Goal: Transaction & Acquisition: Book appointment/travel/reservation

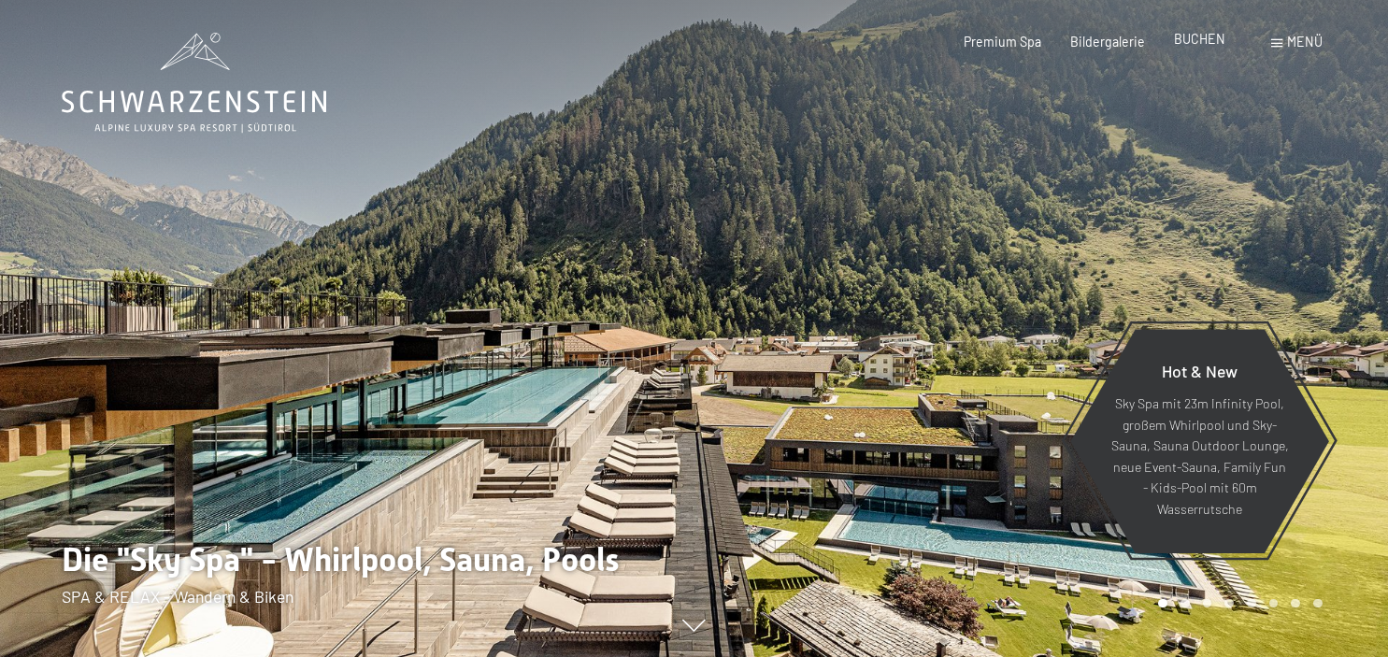
click at [1204, 41] on span "BUCHEN" at bounding box center [1199, 39] width 51 height 16
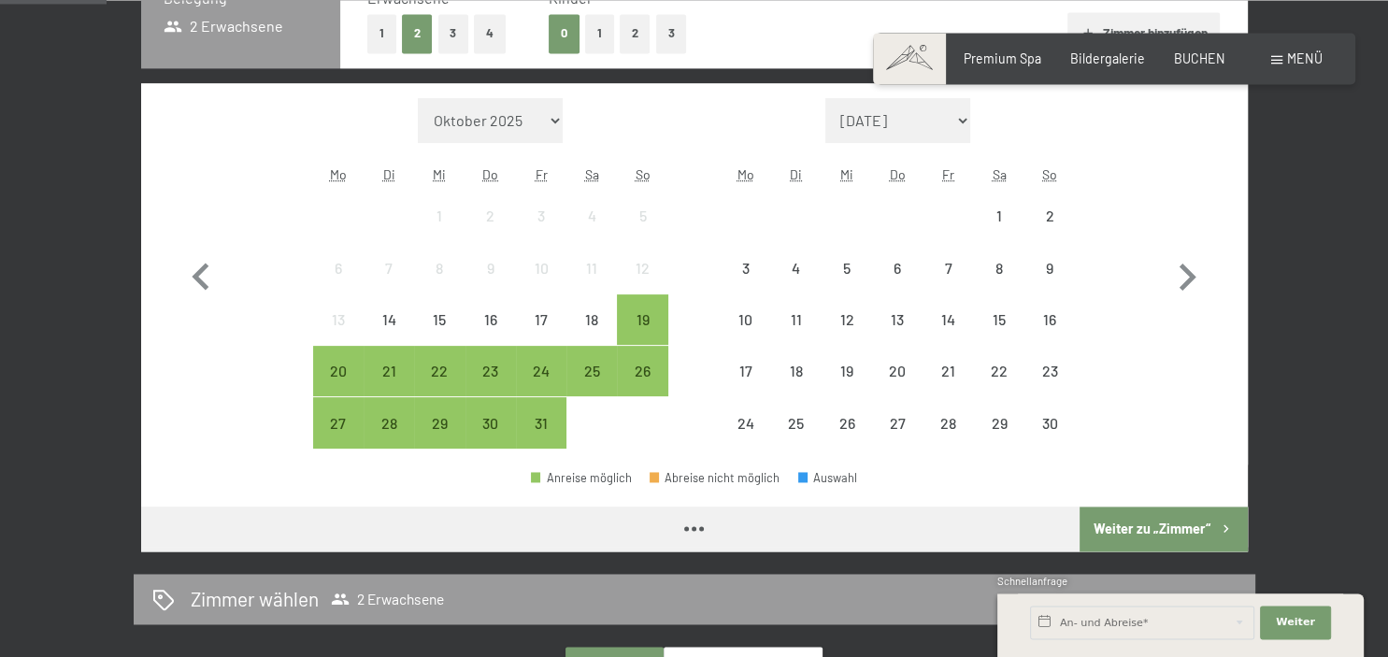
scroll to position [394, 0]
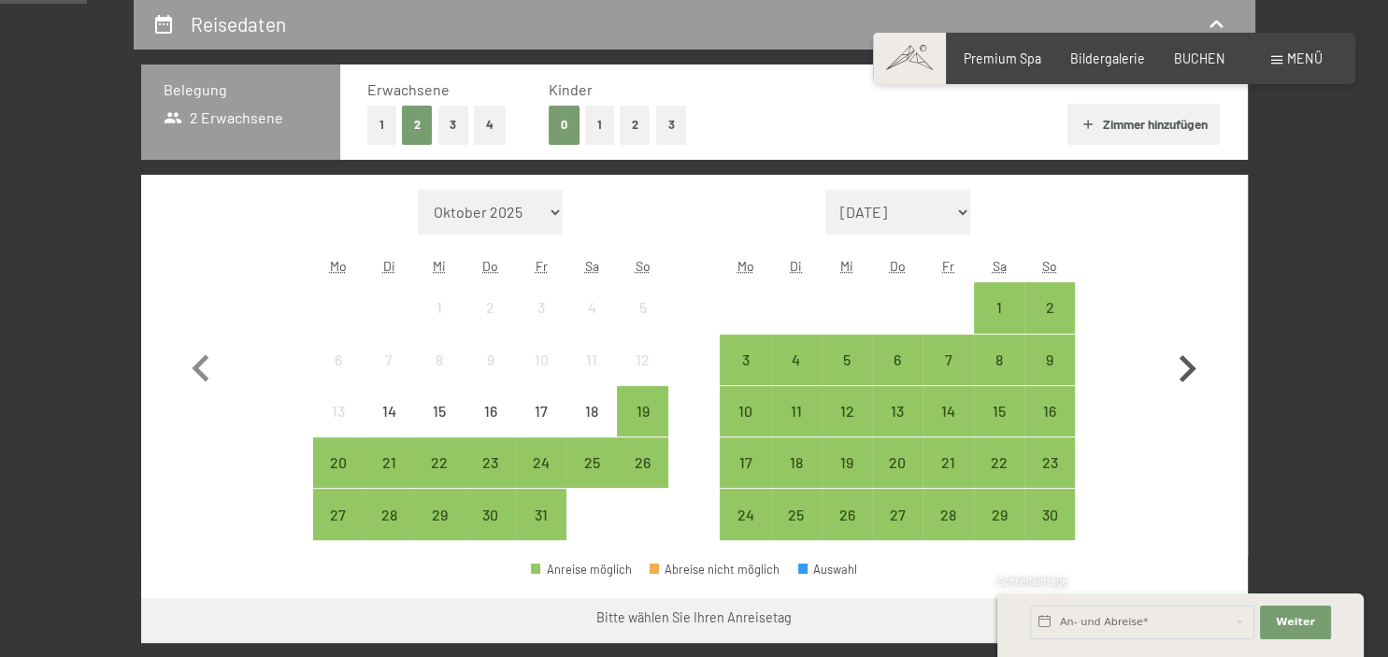
click at [1179, 372] on icon "button" at bounding box center [1187, 369] width 54 height 54
select select "[DATE]"
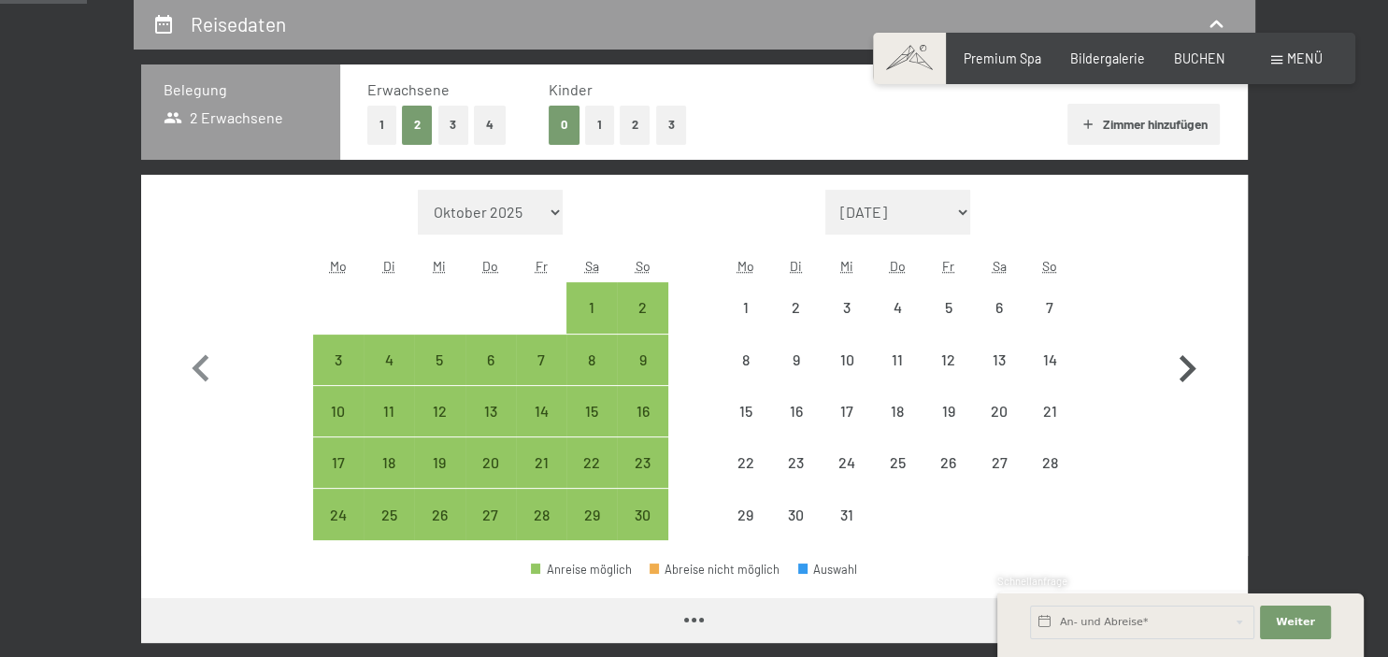
click at [1179, 372] on icon "button" at bounding box center [1187, 369] width 54 height 54
select select "[DATE]"
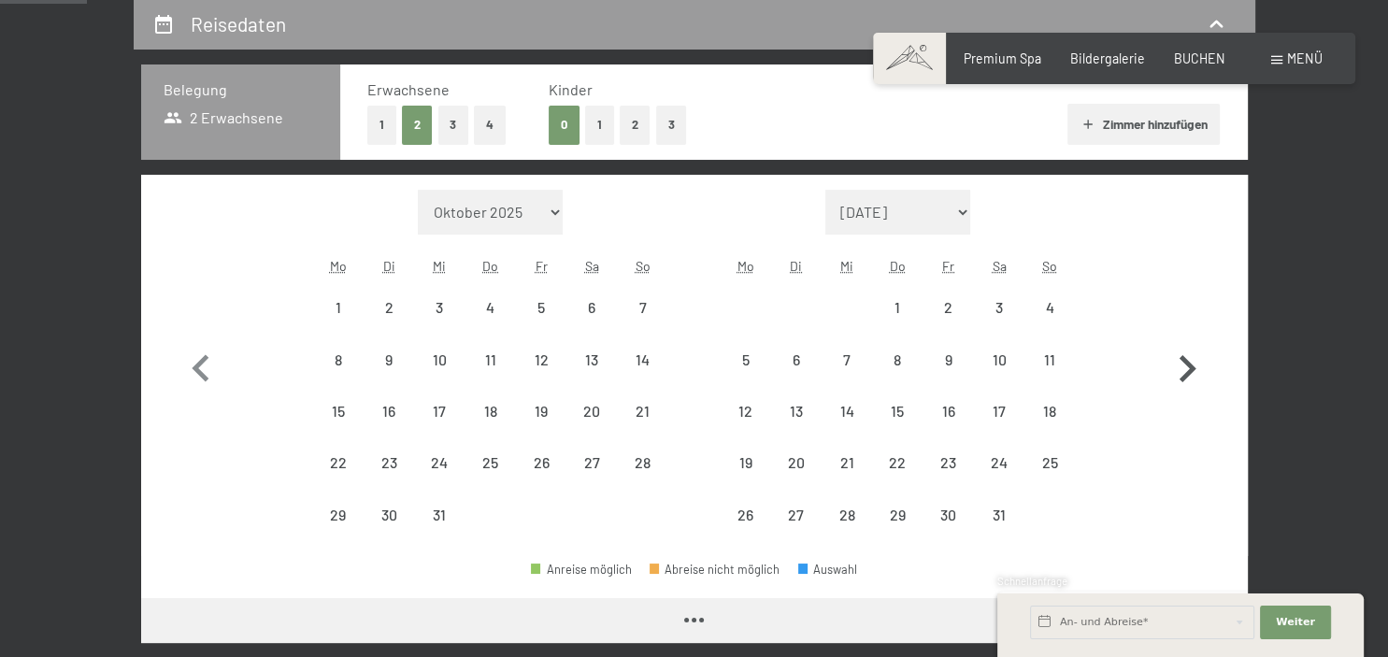
click at [1179, 372] on icon "button" at bounding box center [1187, 369] width 54 height 54
select select "[DATE]"
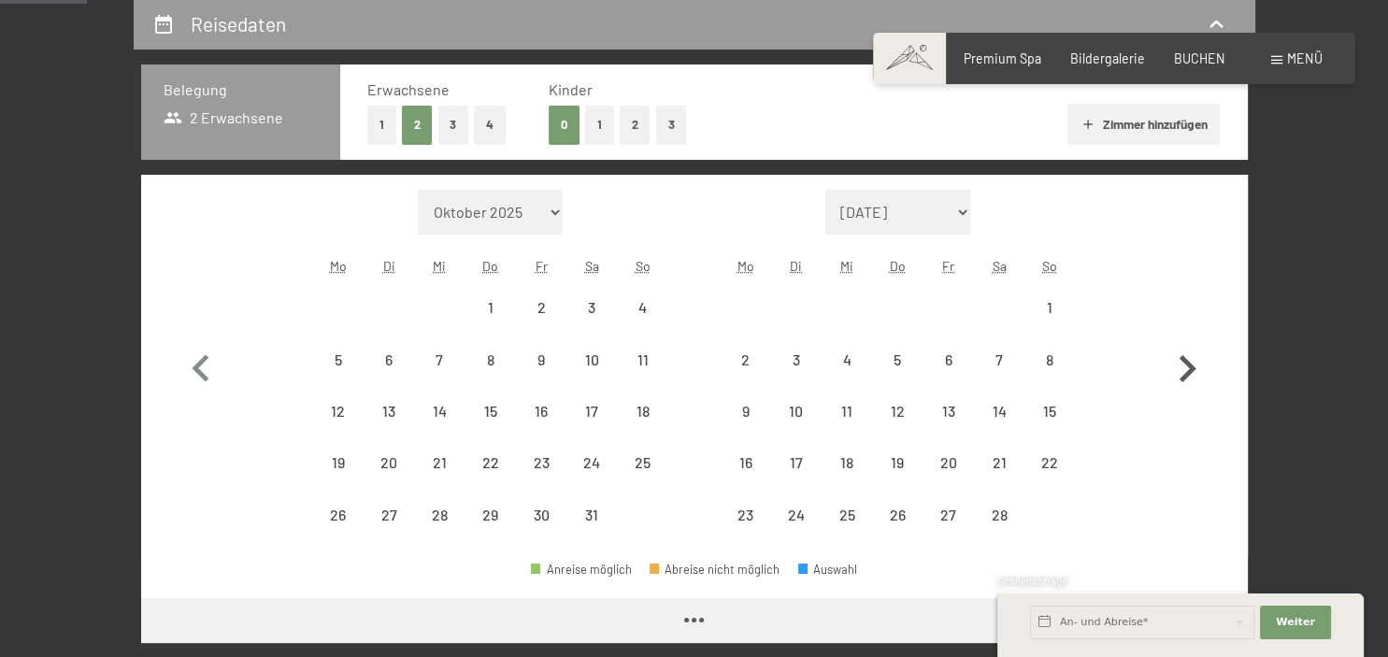
select select "[DATE]"
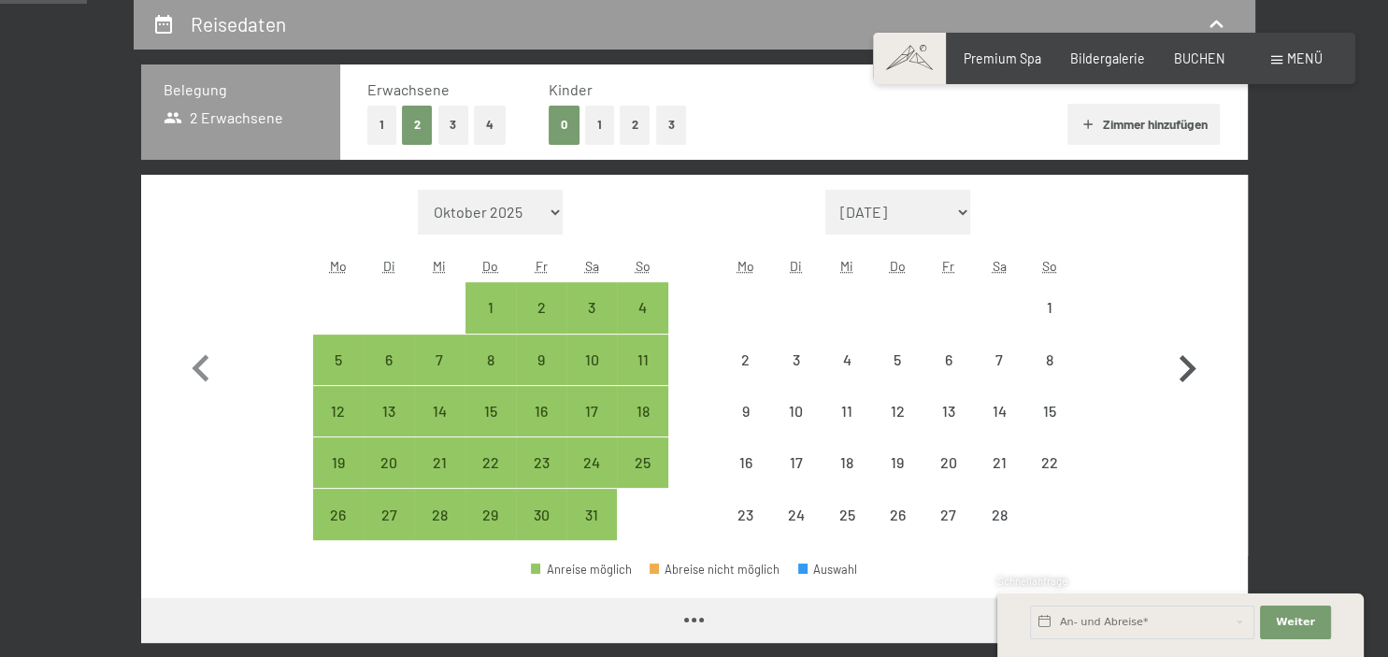
click at [1179, 372] on icon "button" at bounding box center [1187, 369] width 54 height 54
select select "[DATE]"
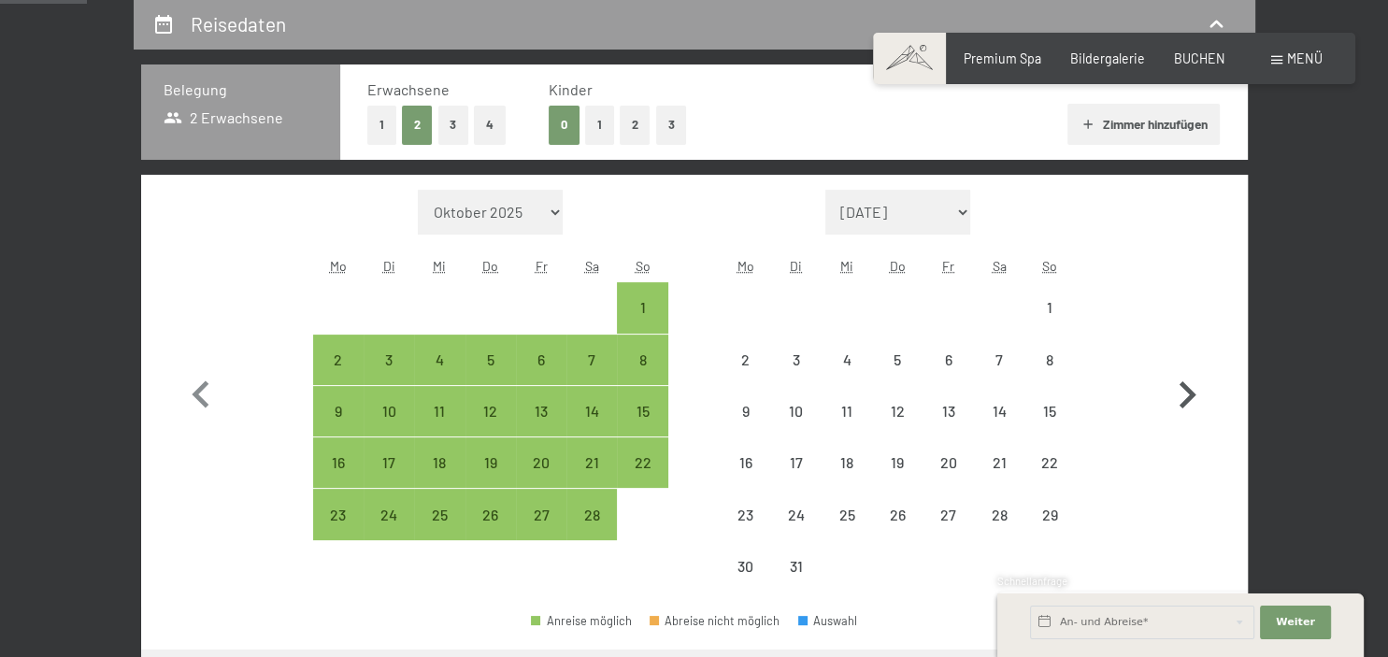
select select "[DATE]"
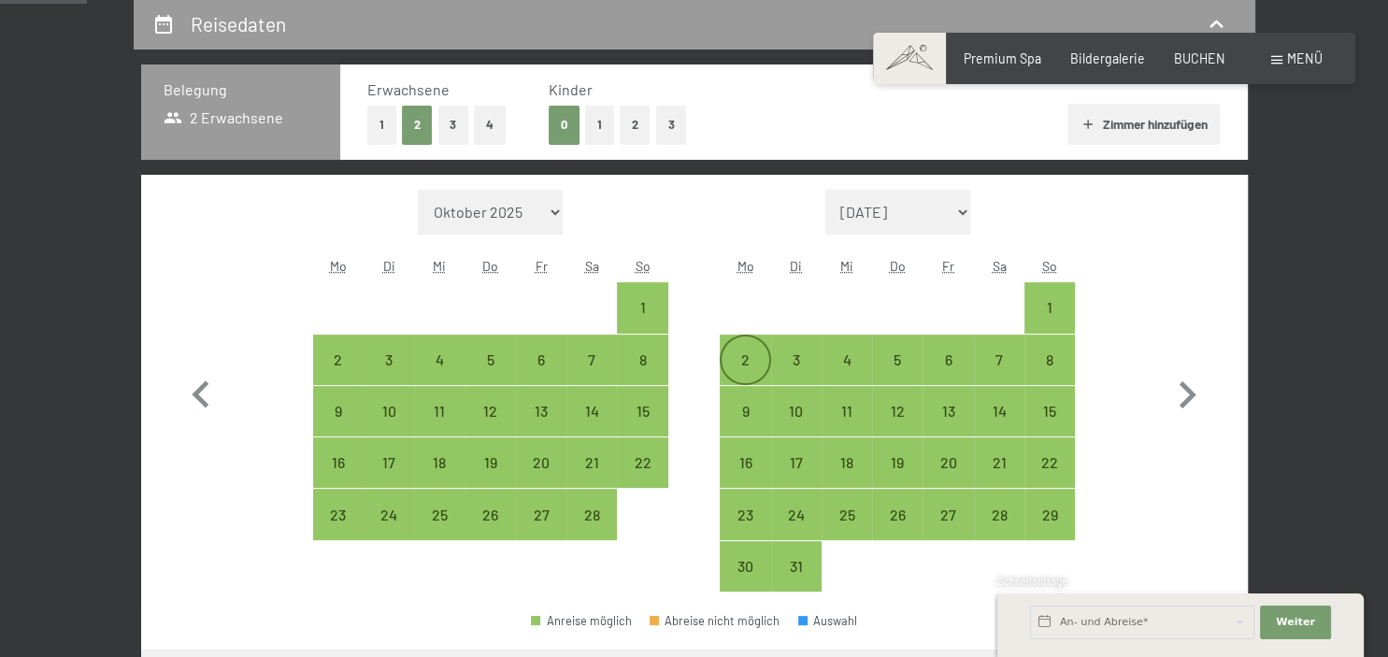
click at [749, 361] on div "2" at bounding box center [744, 375] width 47 height 47
select select "[DATE]"
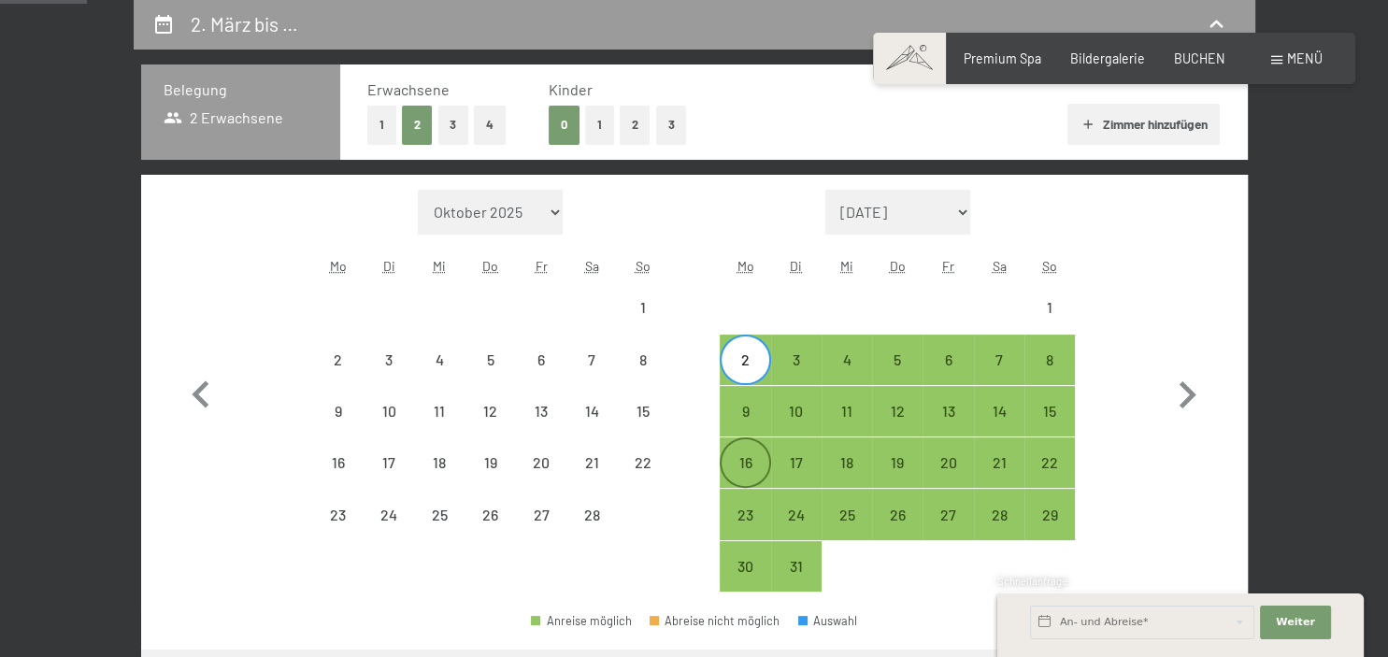
click at [753, 464] on div "16" at bounding box center [744, 478] width 47 height 47
select select "[DATE]"
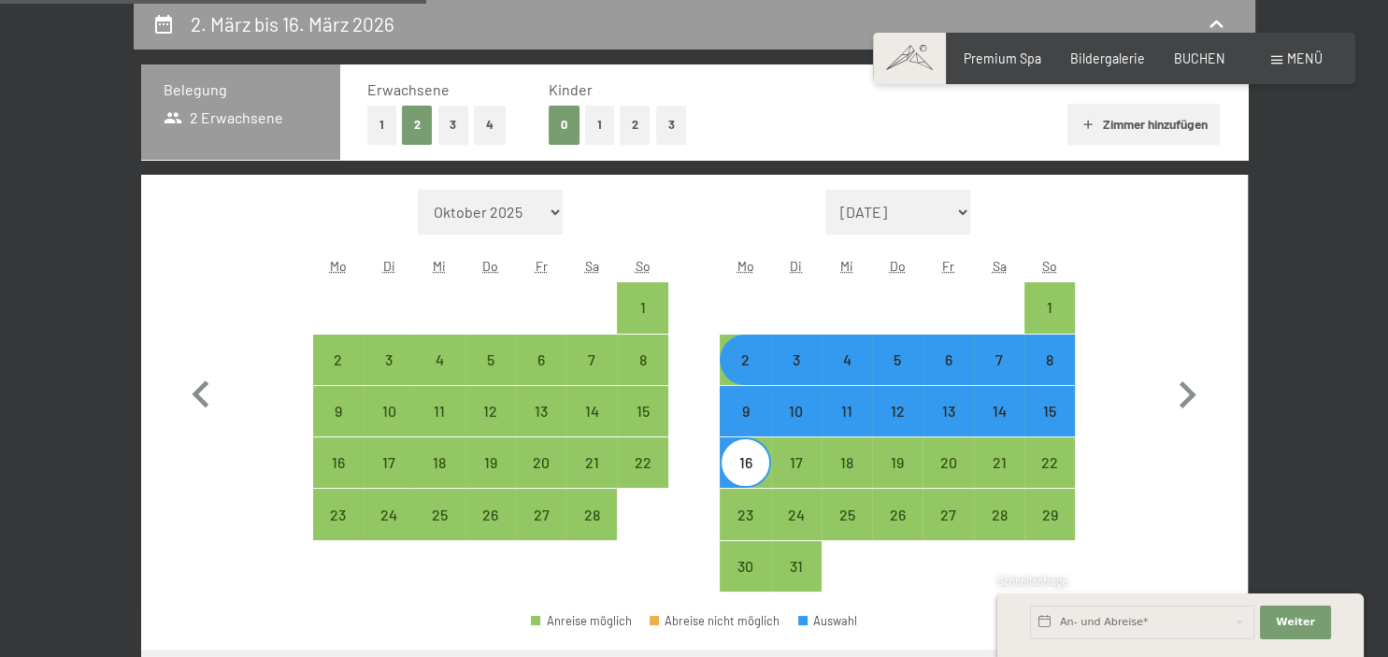
scroll to position [592, 0]
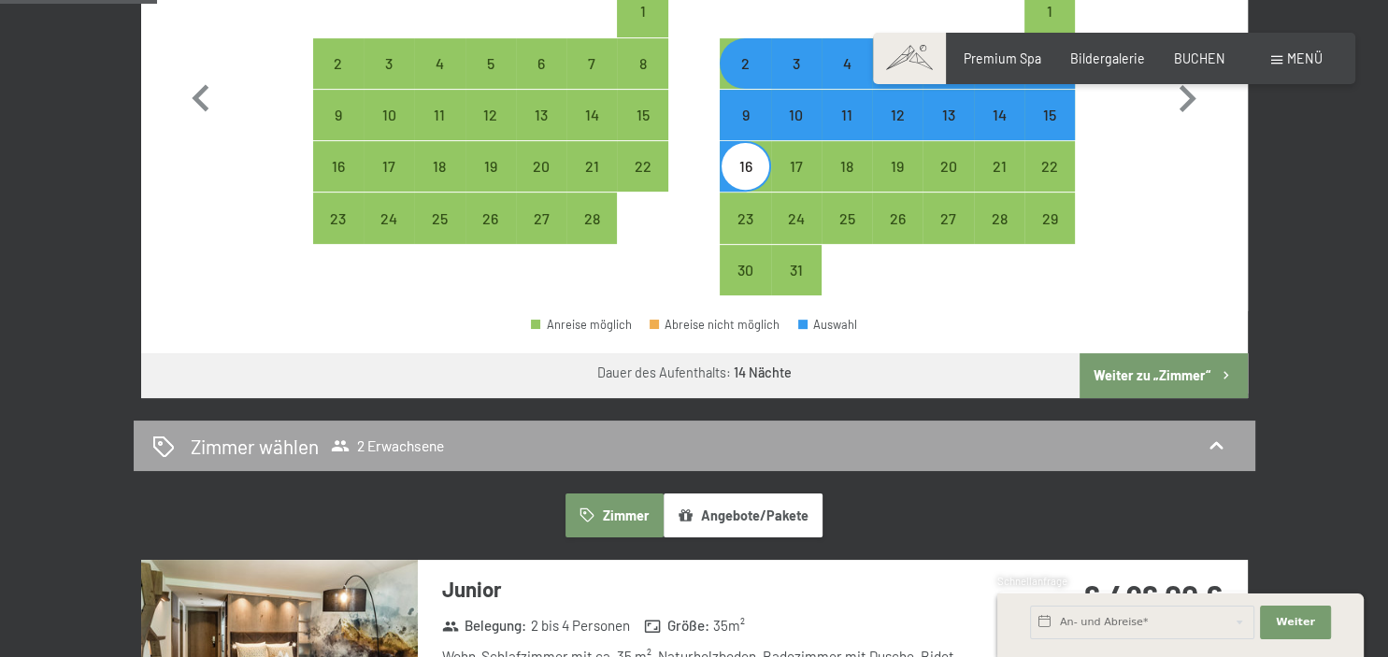
click at [1106, 434] on div "[PERSON_NAME] [PERSON_NAME] 2 Erwachsene" at bounding box center [694, 446] width 1084 height 27
select select "[DATE]"
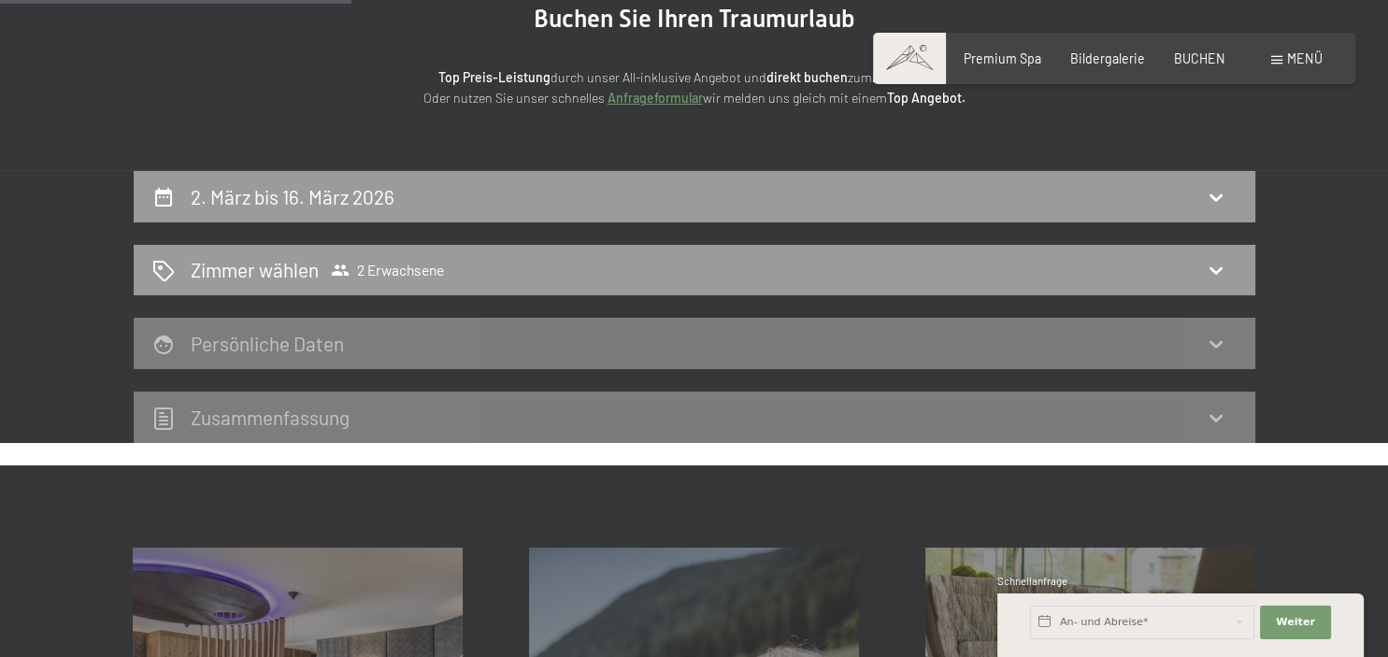
scroll to position [194, 0]
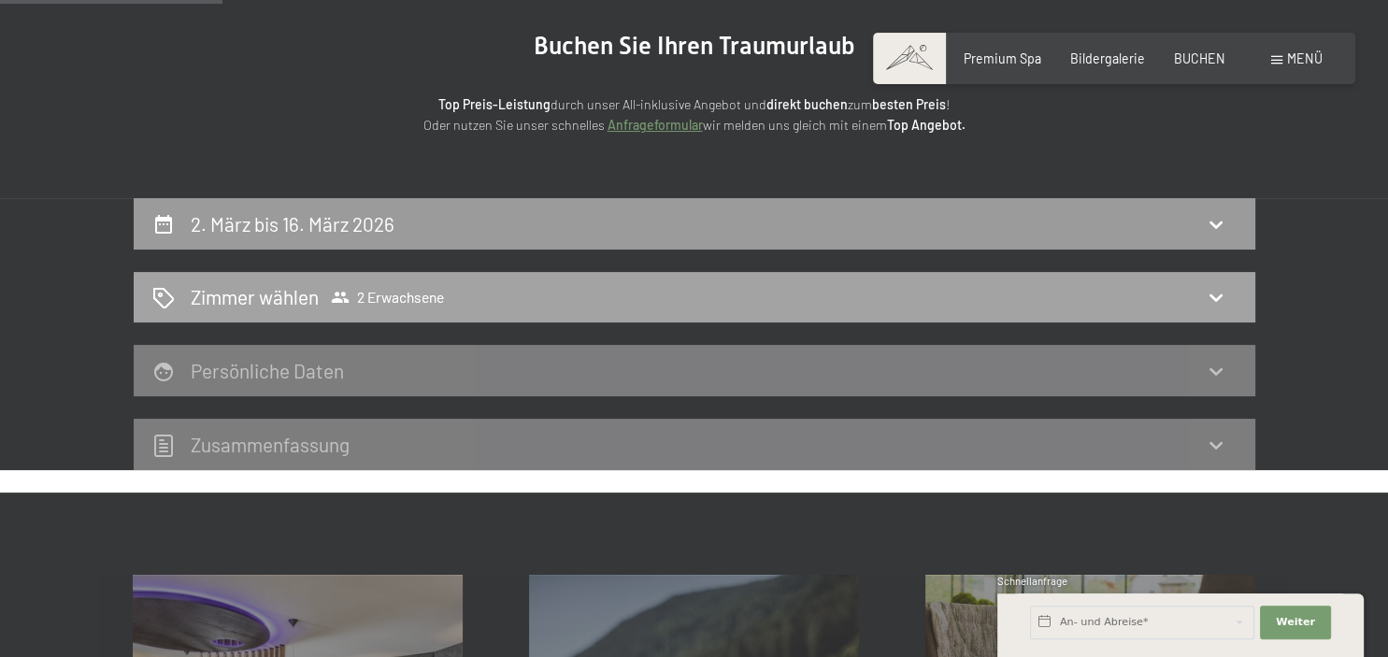
click at [543, 300] on div "[PERSON_NAME] [PERSON_NAME] 2 Erwachsene" at bounding box center [694, 296] width 1084 height 27
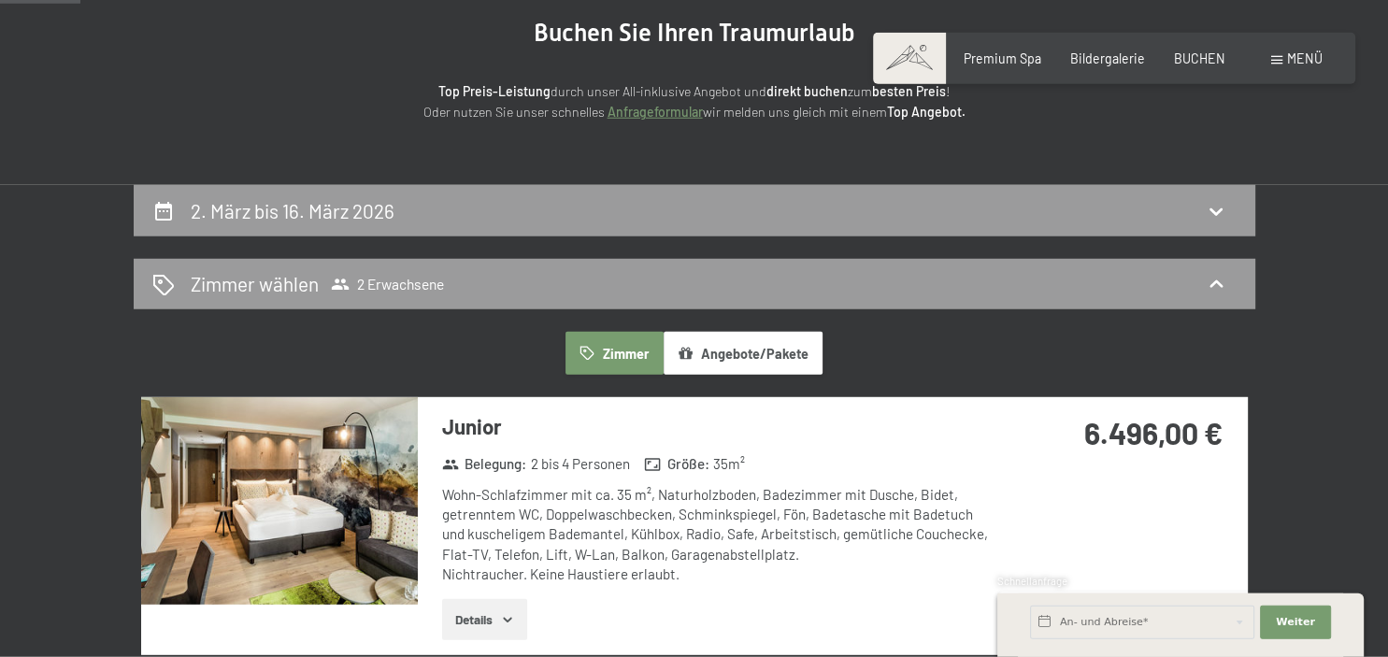
scroll to position [96, 0]
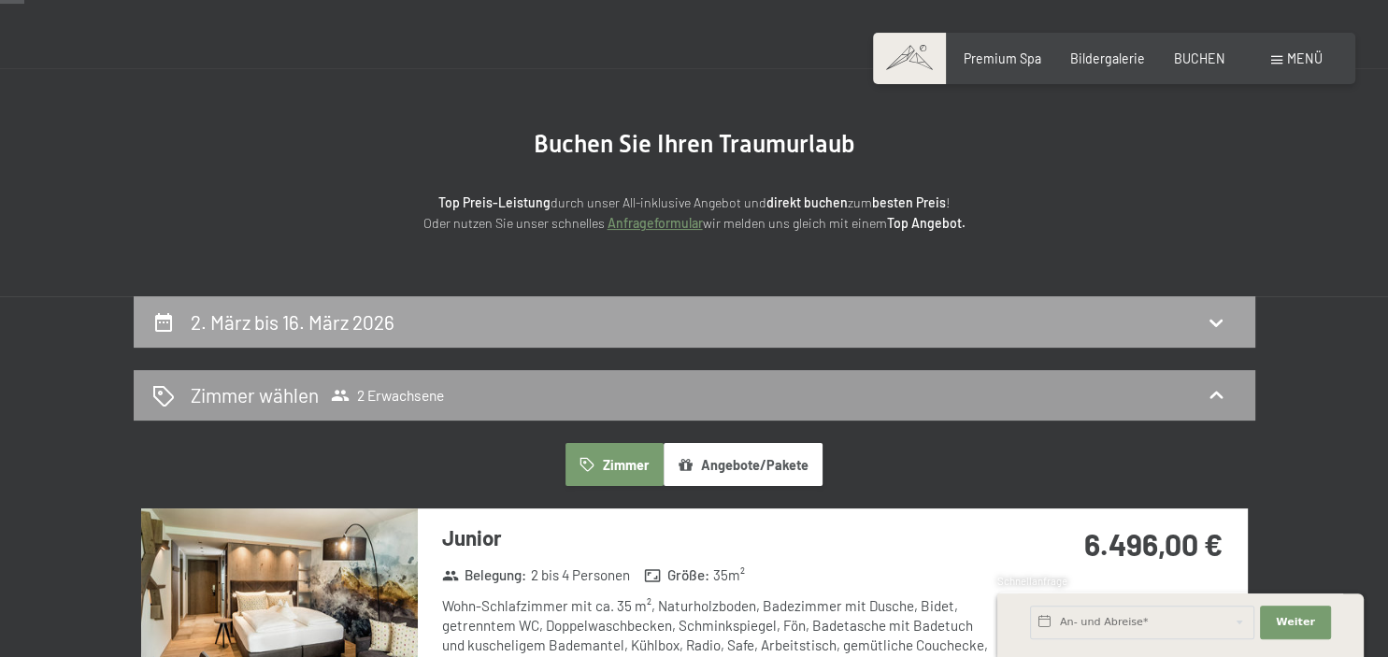
click at [740, 320] on div "2. März bis 16. März 2026" at bounding box center [694, 321] width 1084 height 27
select select "[DATE]"
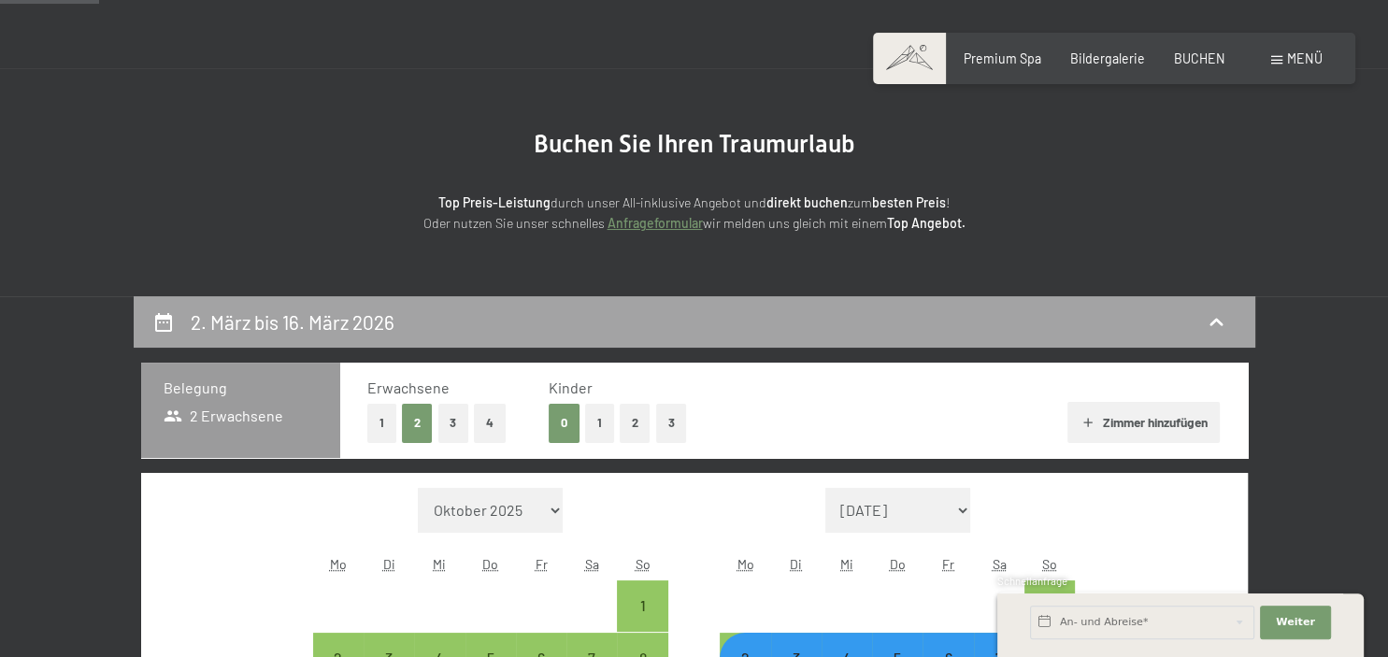
scroll to position [393, 0]
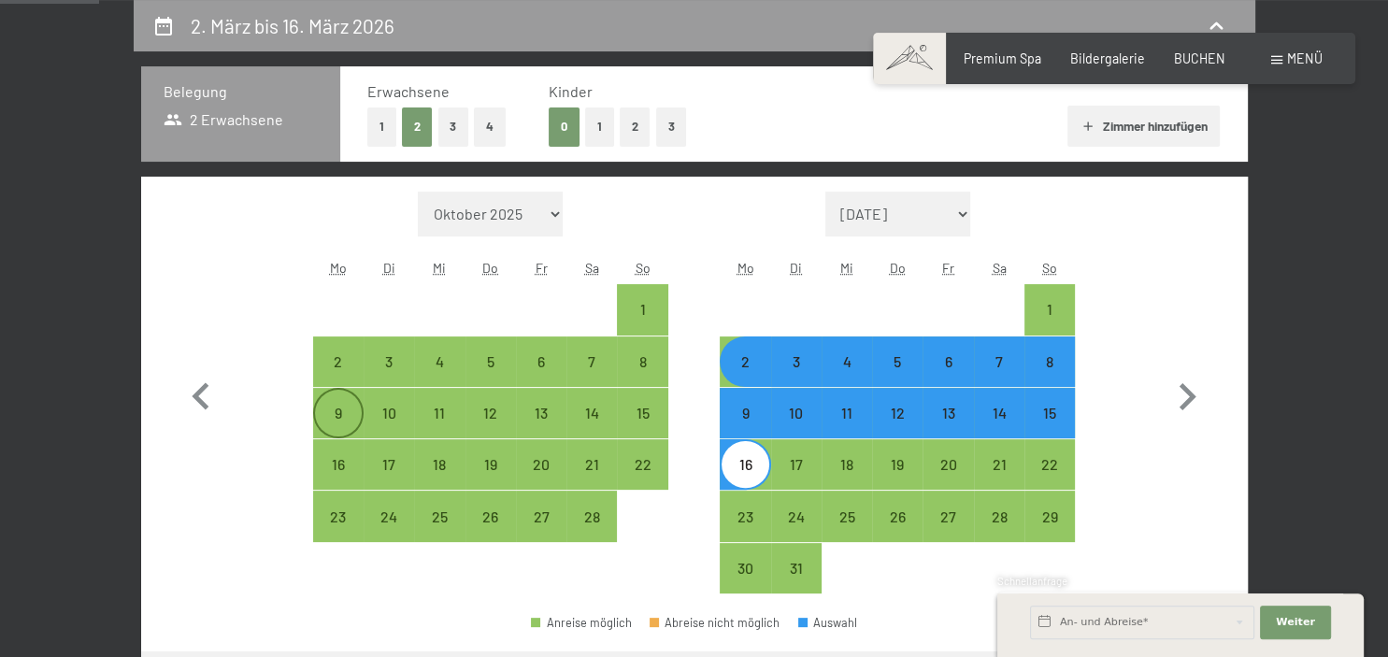
click at [351, 415] on div "9" at bounding box center [338, 429] width 47 height 47
select select "[DATE]"
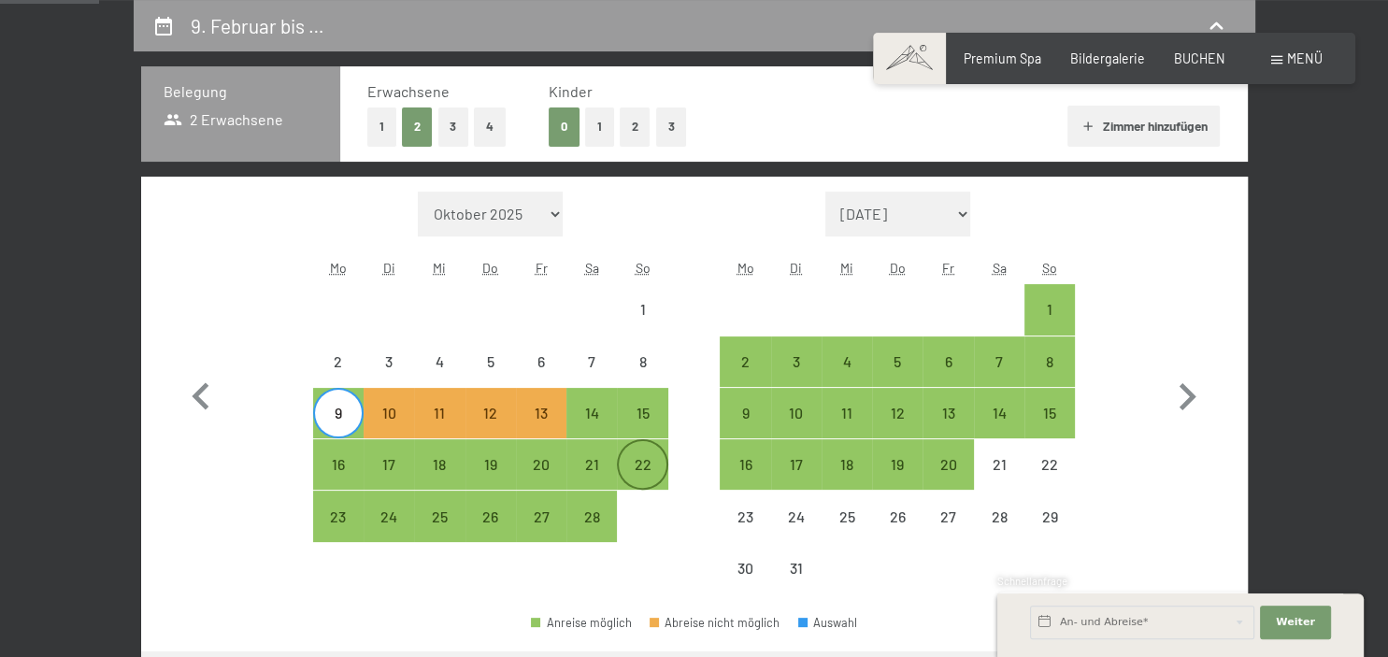
click at [630, 450] on div "22" at bounding box center [642, 464] width 47 height 47
select select "[DATE]"
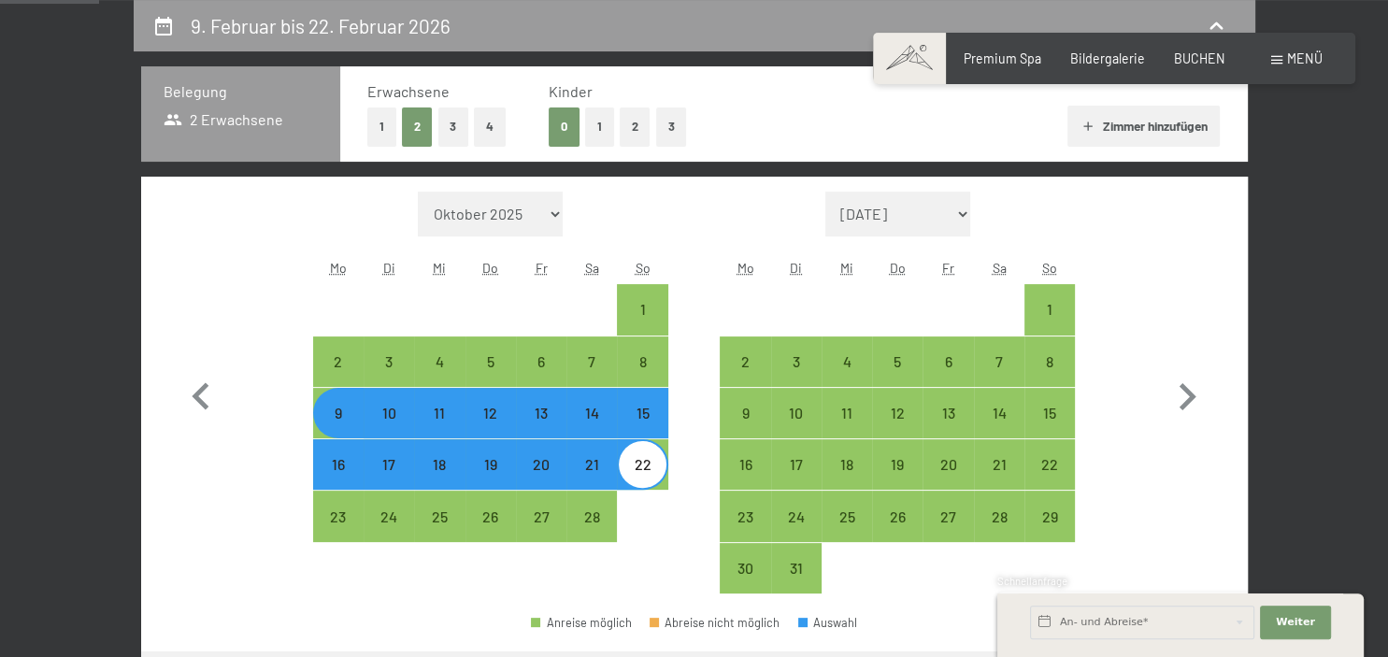
click at [634, 467] on div "22" at bounding box center [642, 480] width 47 height 47
select select "[DATE]"
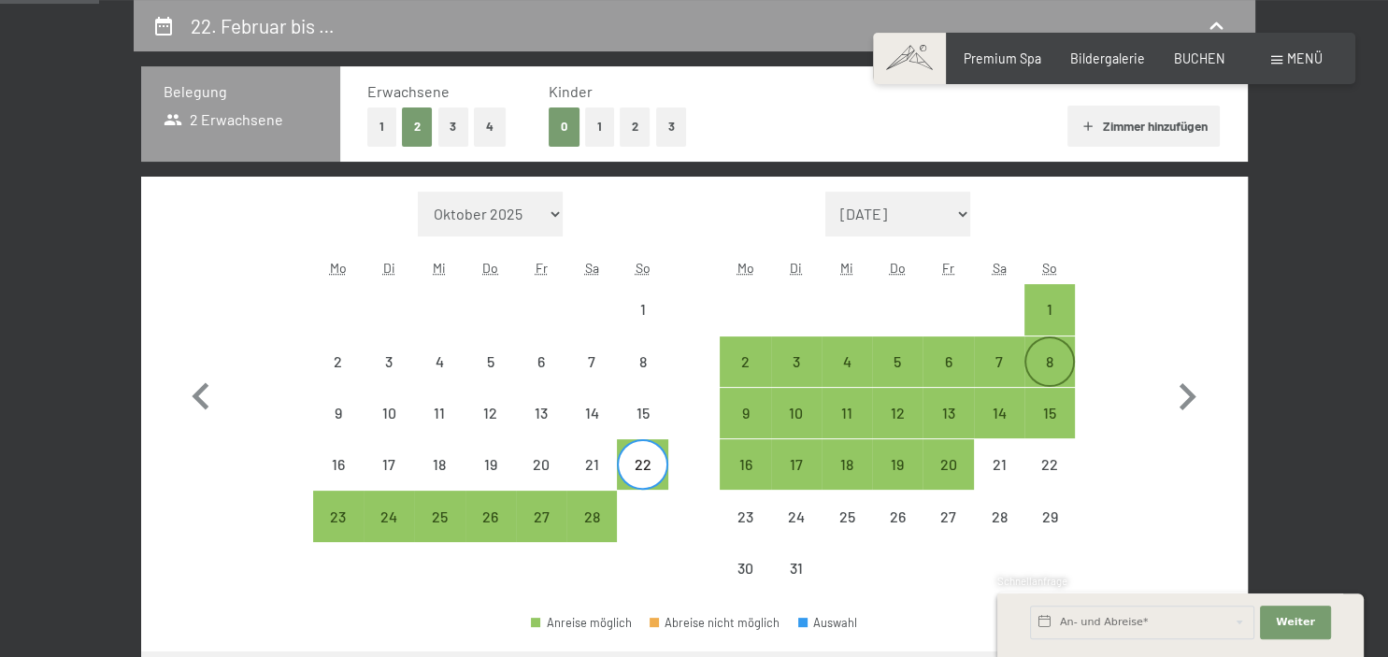
click at [1054, 383] on div "8" at bounding box center [1049, 377] width 47 height 47
select select "[DATE]"
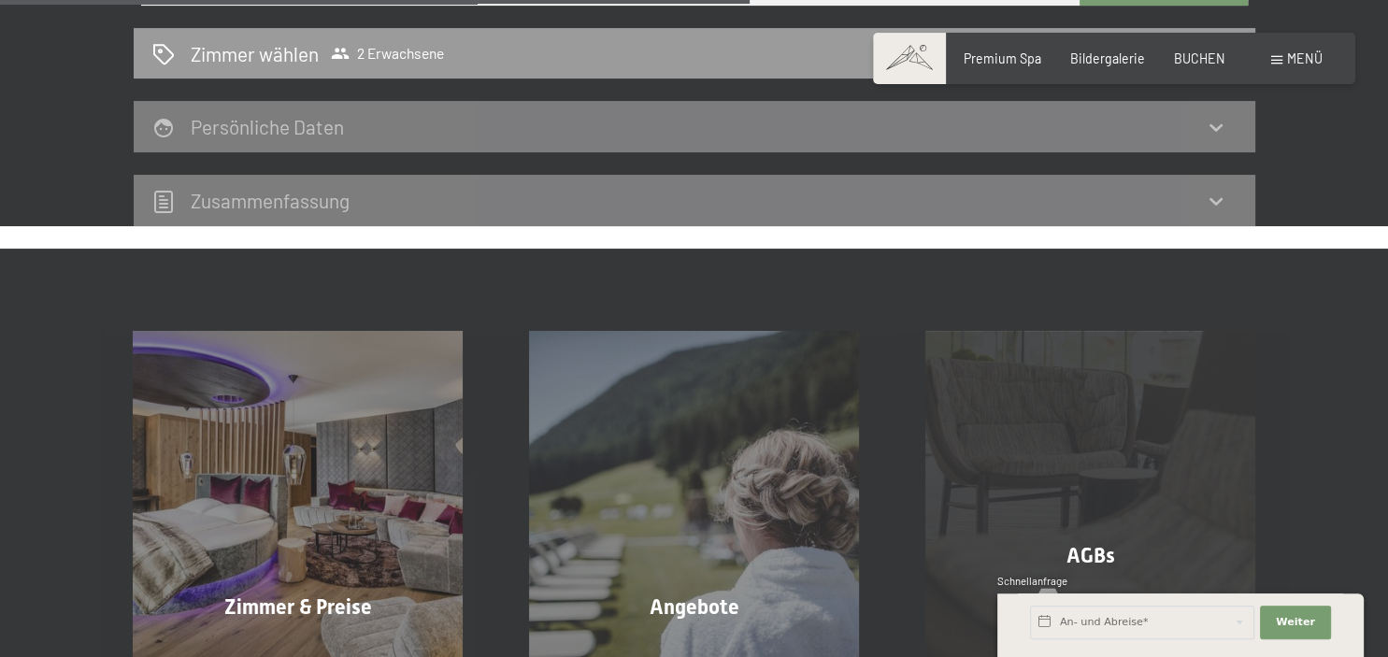
scroll to position [787, 0]
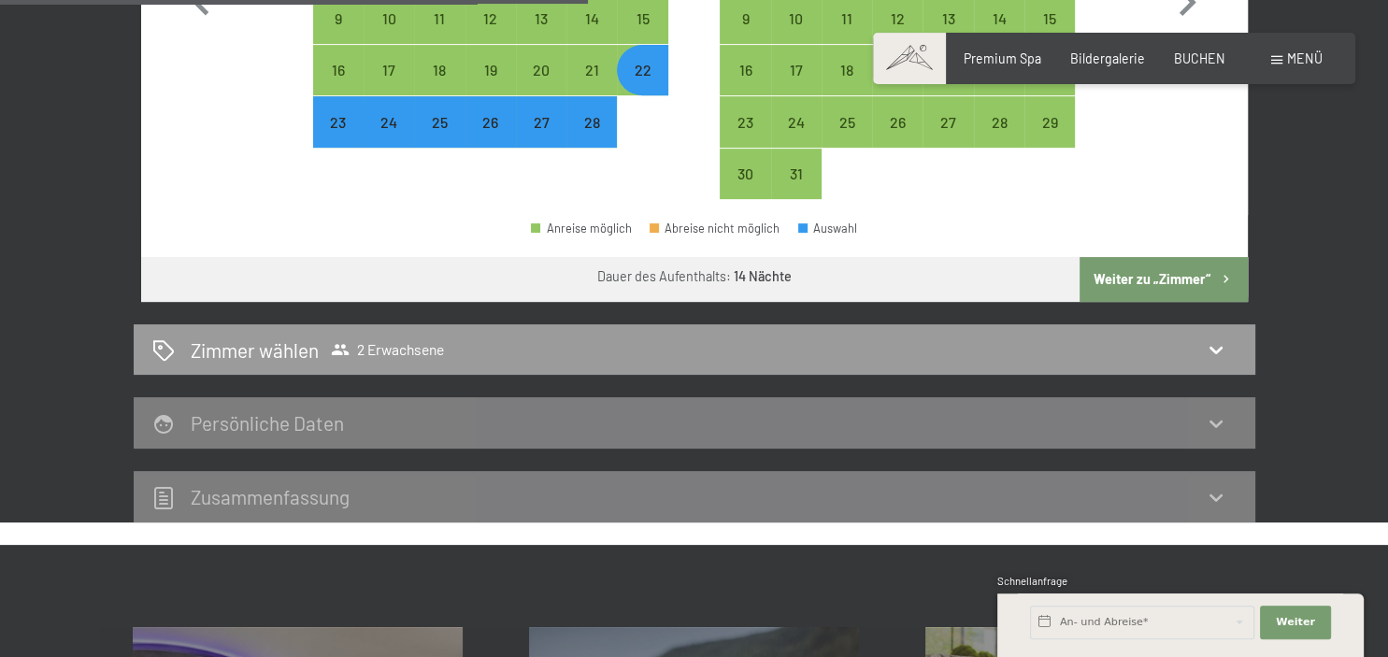
click at [1142, 272] on button "Weiter zu „Zimmer“" at bounding box center [1162, 279] width 167 height 45
select select "[DATE]"
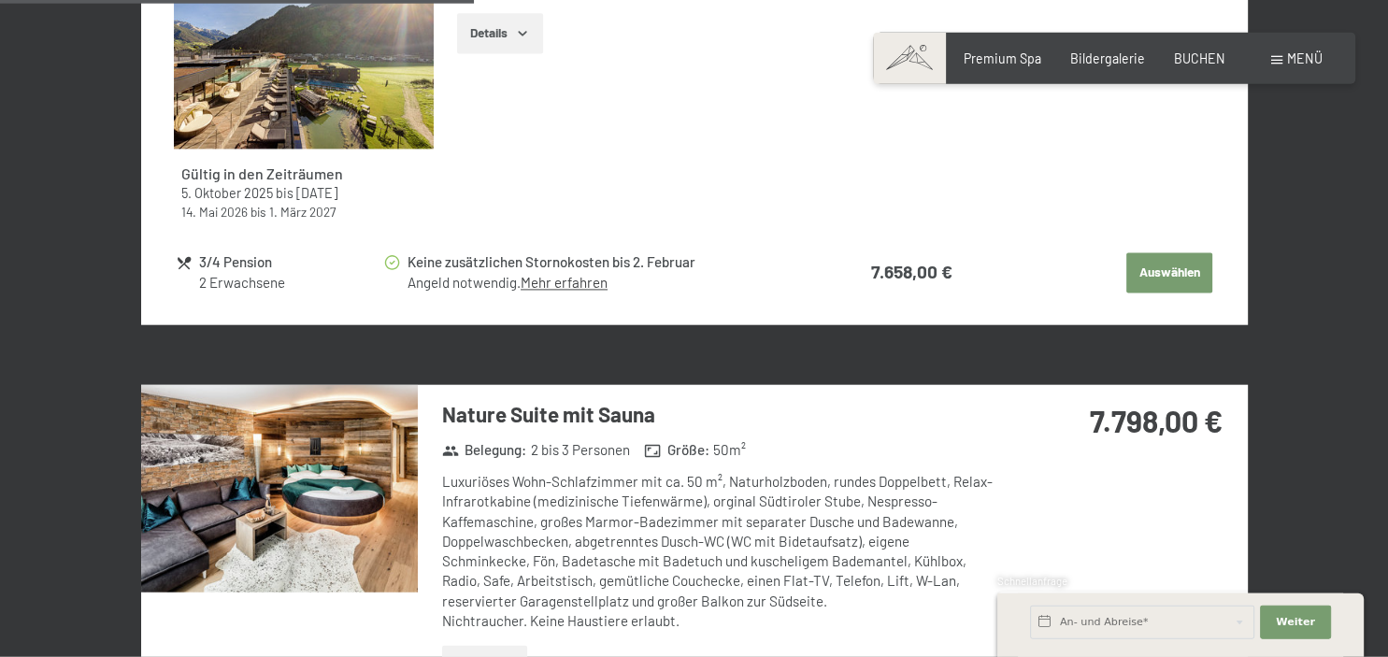
scroll to position [2662, 0]
